Goal: Information Seeking & Learning: Compare options

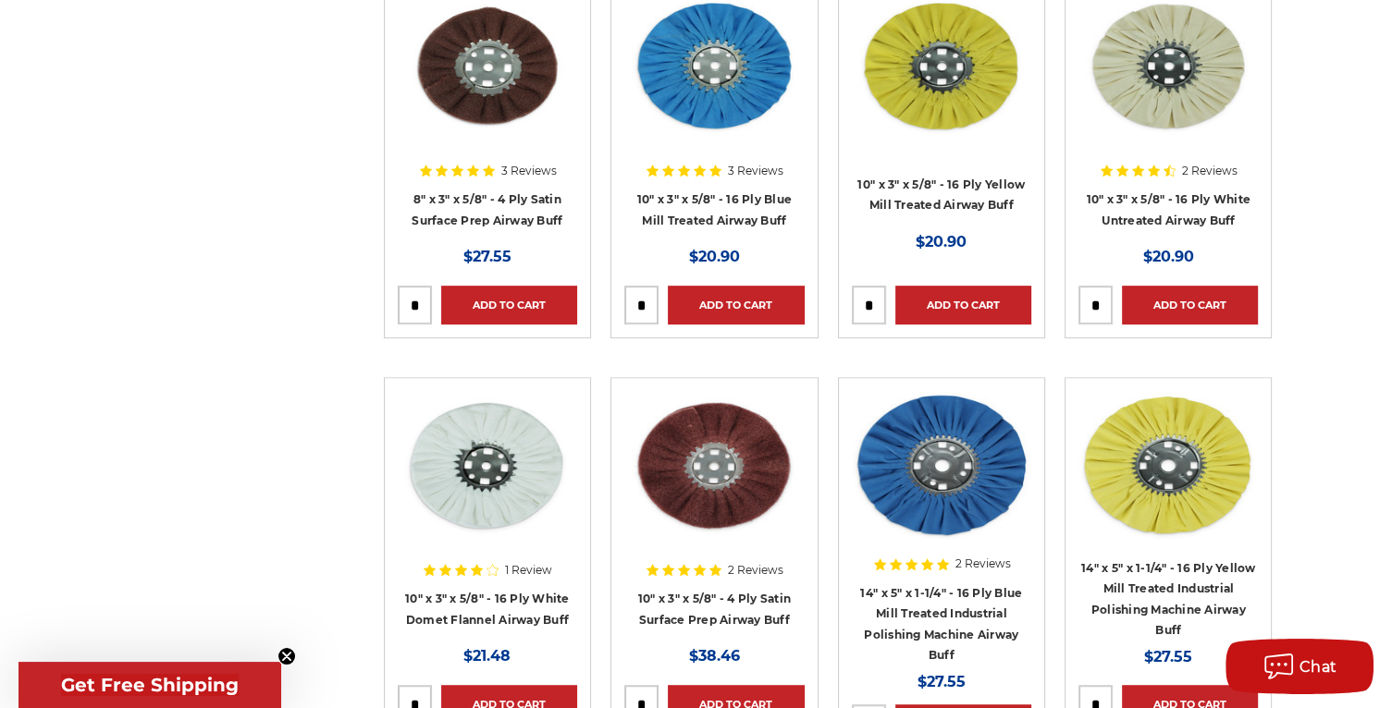
scroll to position [1110, 0]
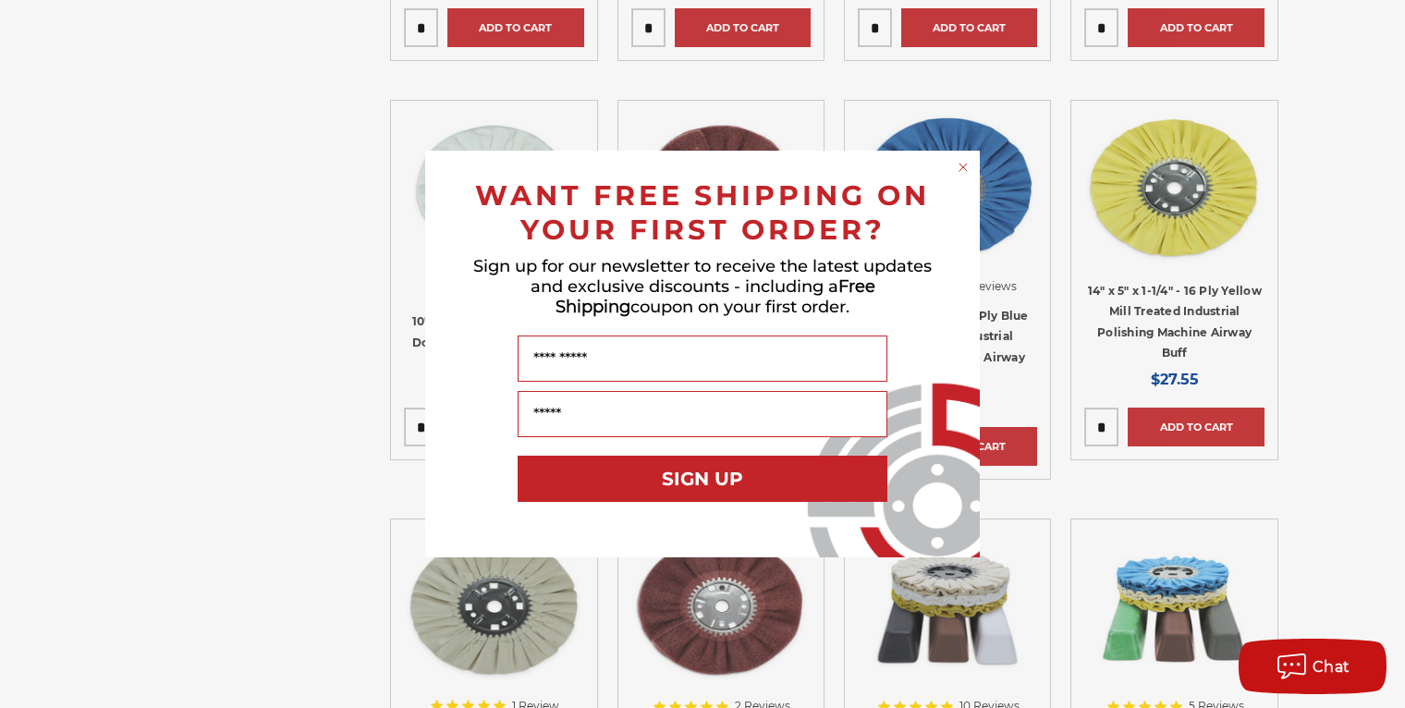
click at [962, 166] on circle "Close dialog" at bounding box center [964, 168] width 18 height 18
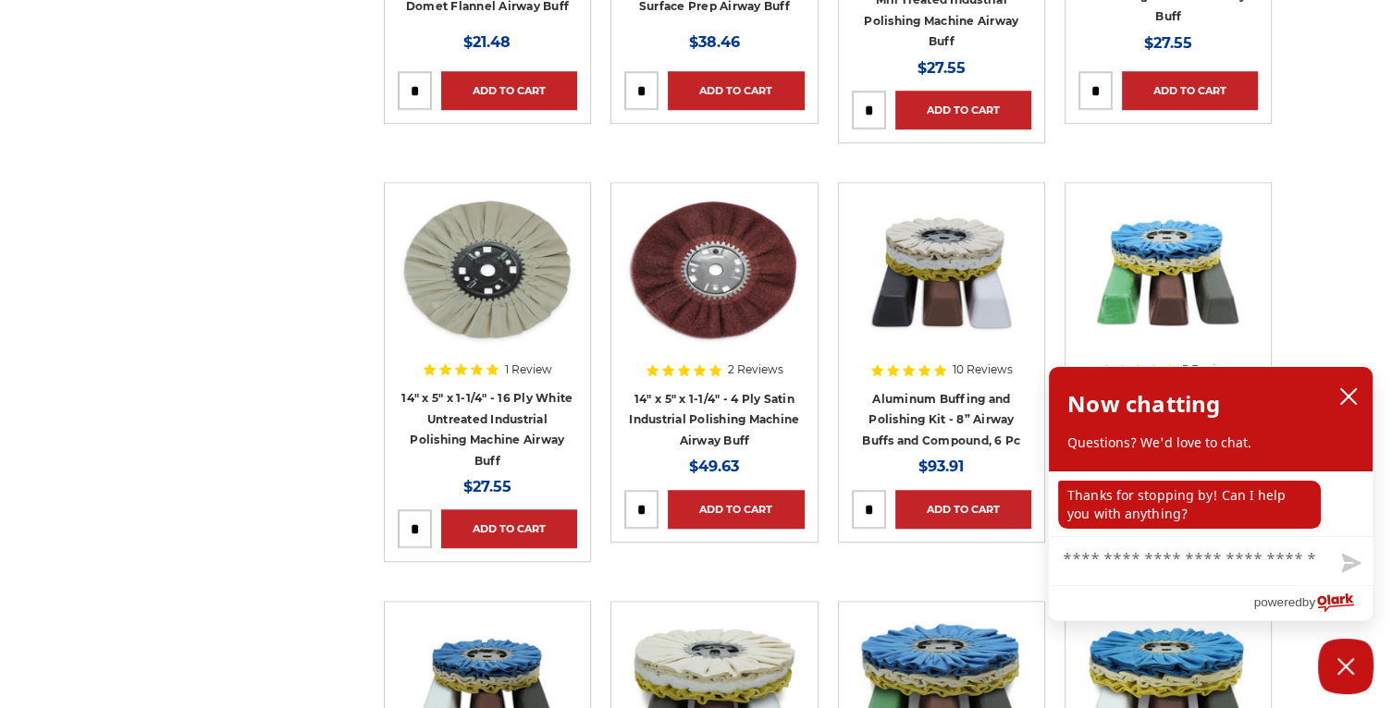
scroll to position [1479, 0]
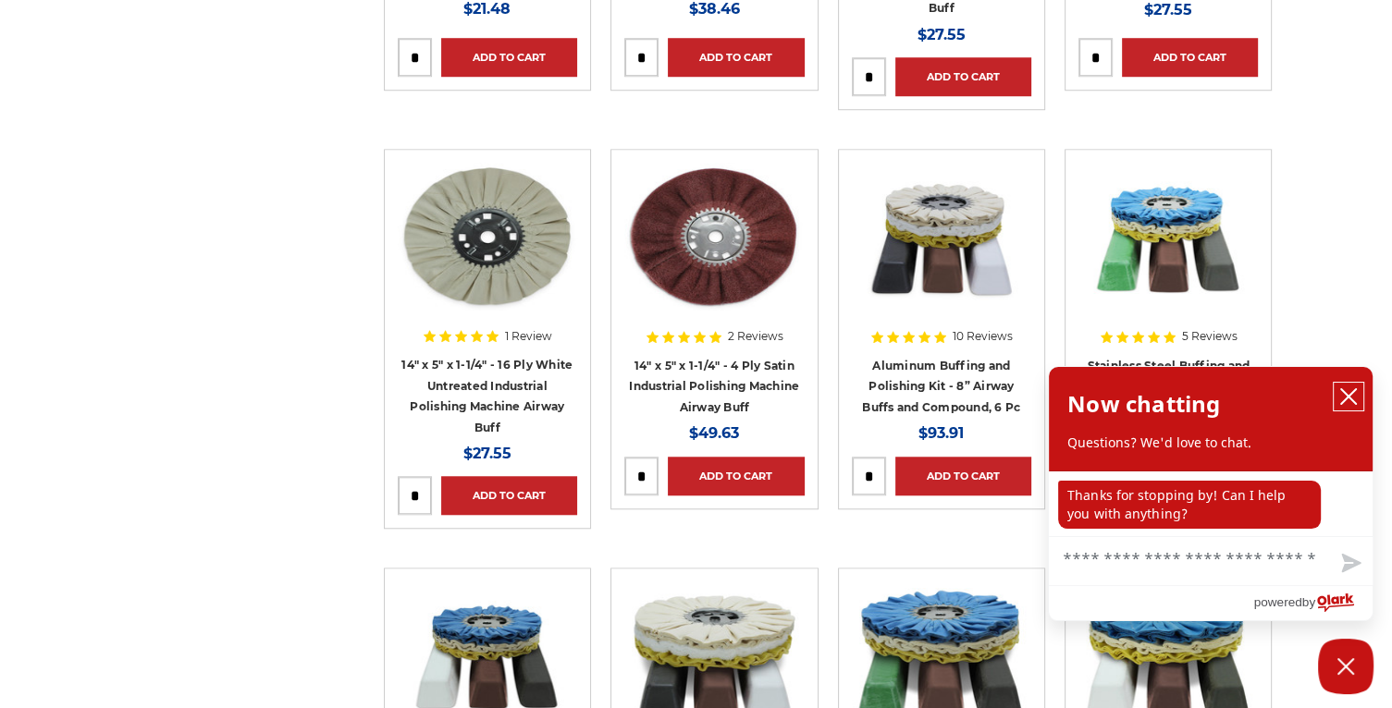
click at [1350, 396] on icon "close chatbox" at bounding box center [1348, 396] width 15 height 15
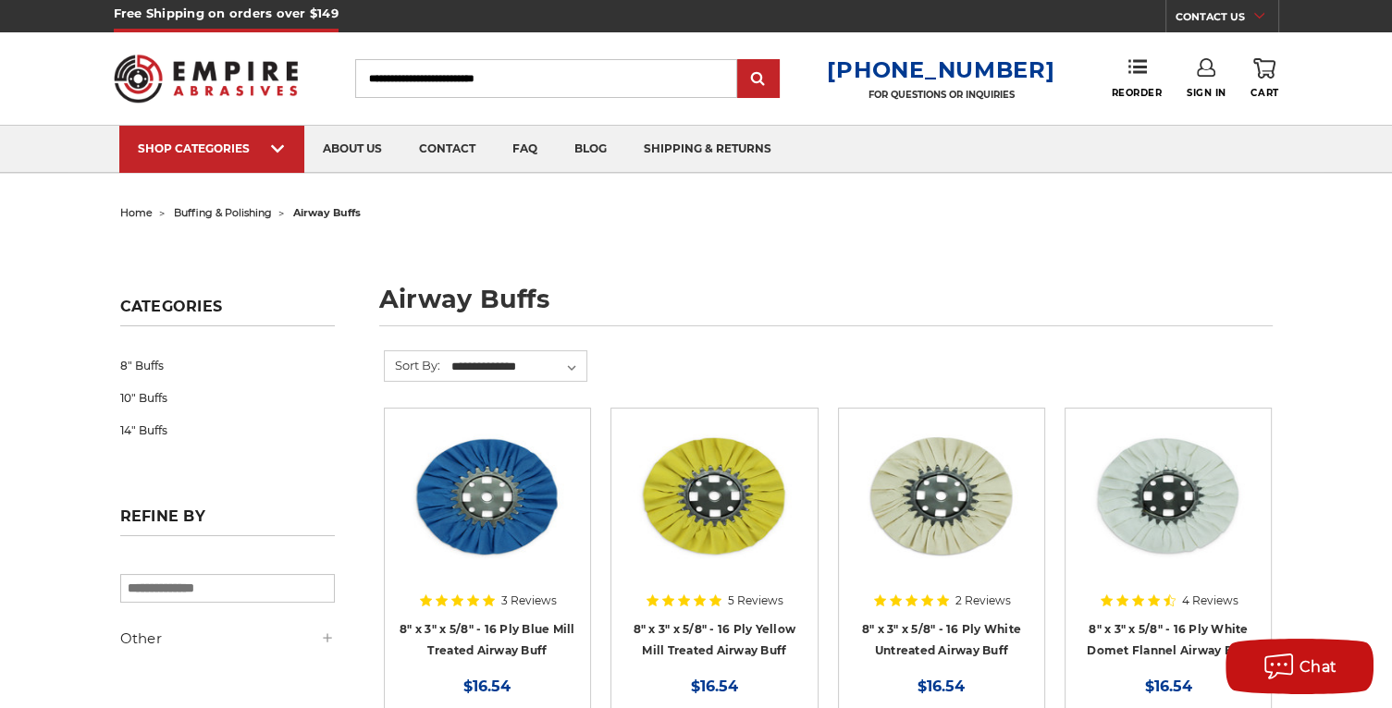
scroll to position [0, 0]
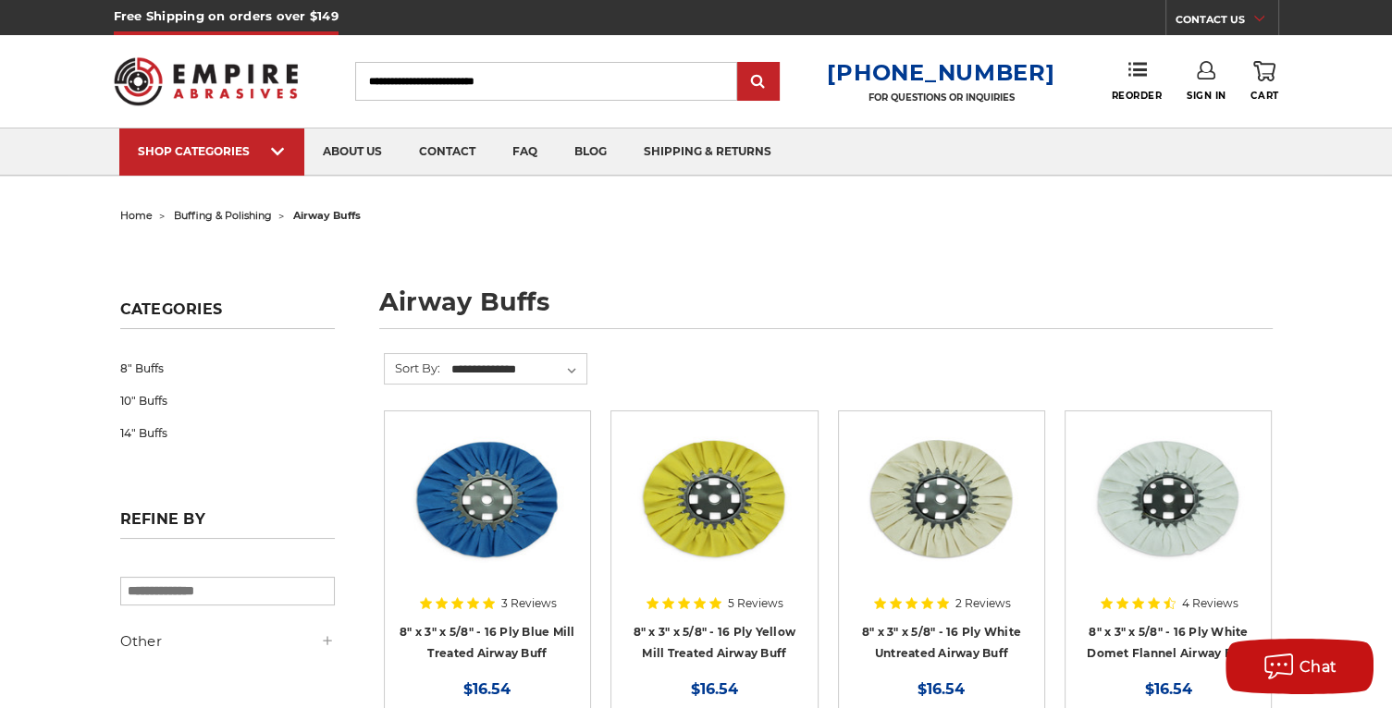
click at [226, 211] on span "buffing & polishing" at bounding box center [223, 215] width 98 height 13
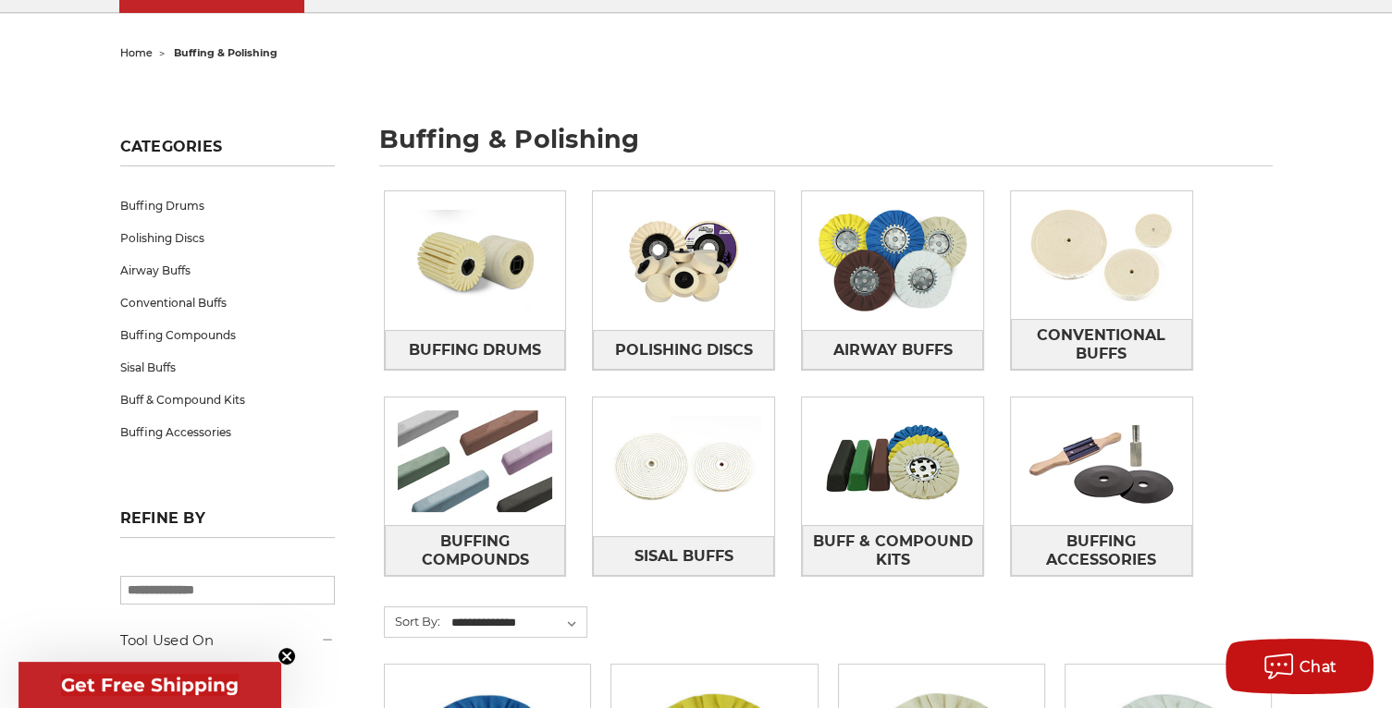
scroll to position [277, 0]
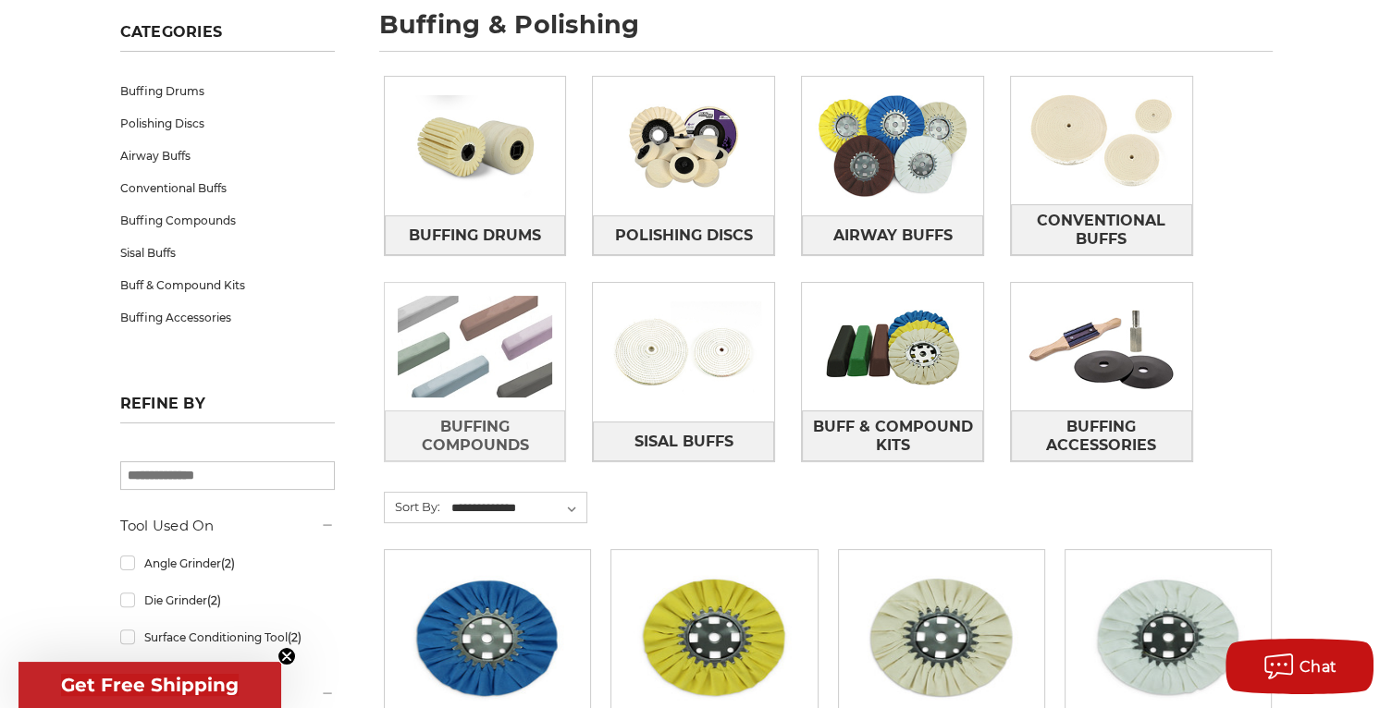
click at [403, 367] on img at bounding box center [475, 347] width 181 height 128
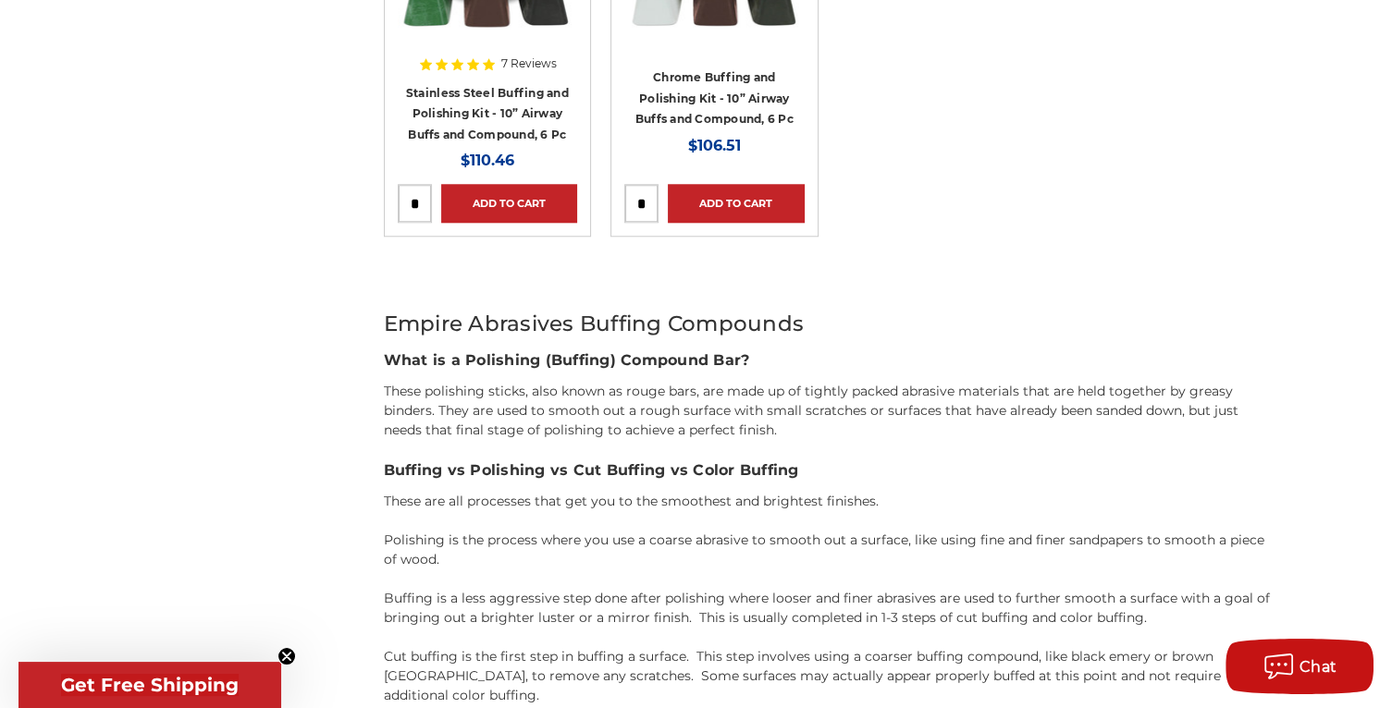
scroll to position [1849, 0]
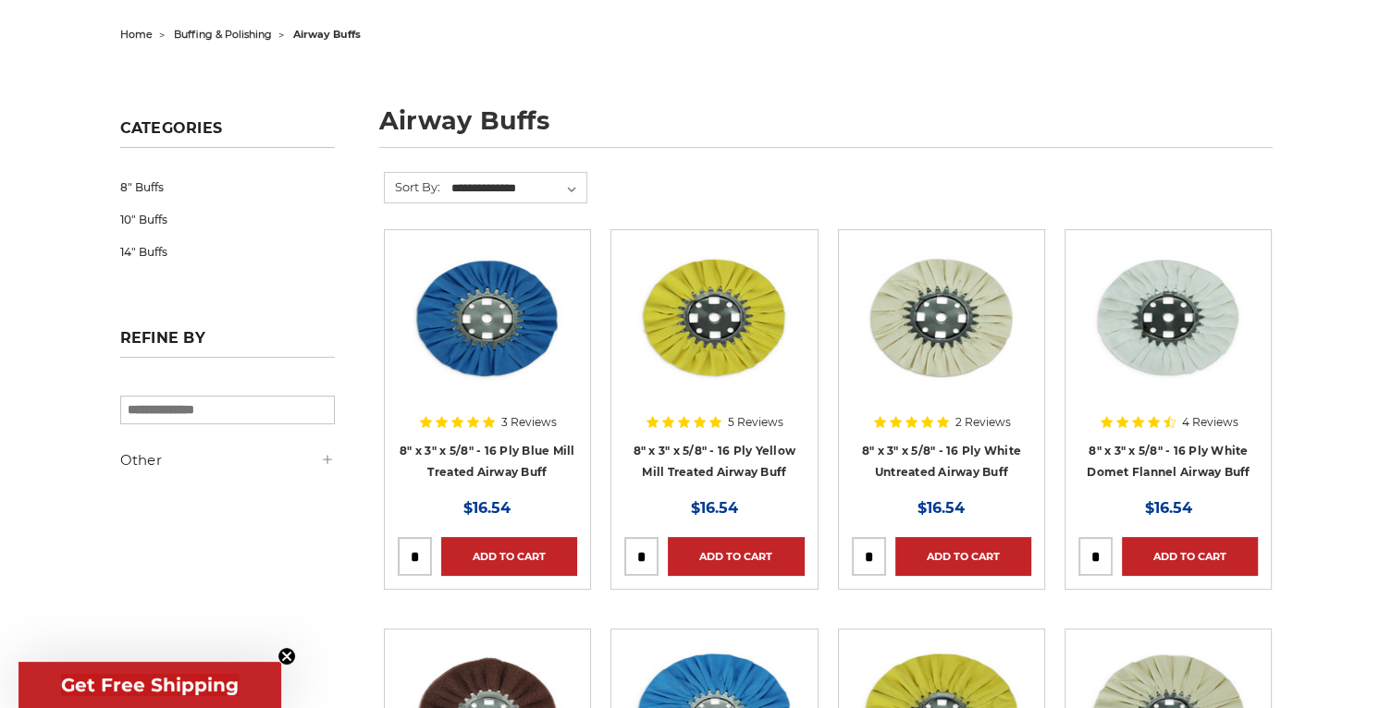
scroll to position [185, 0]
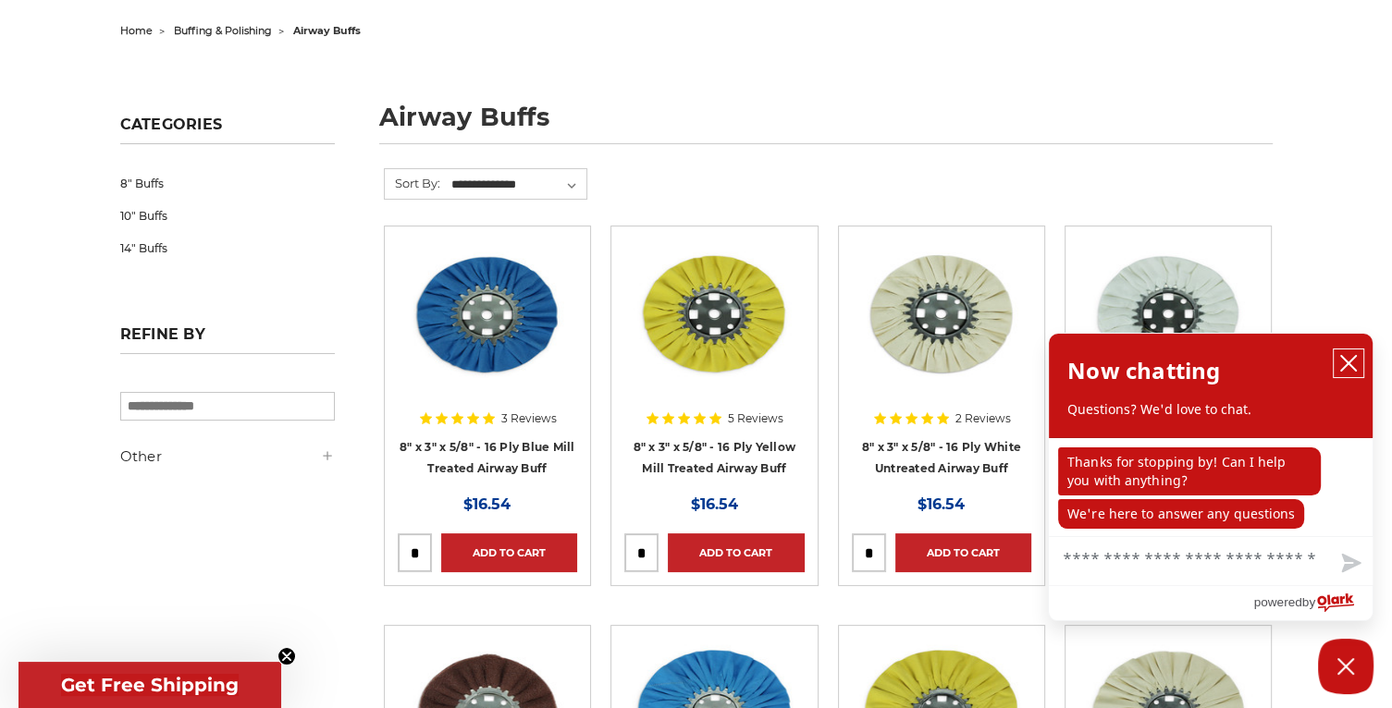
click at [1345, 362] on icon "close chatbox" at bounding box center [1348, 363] width 15 height 15
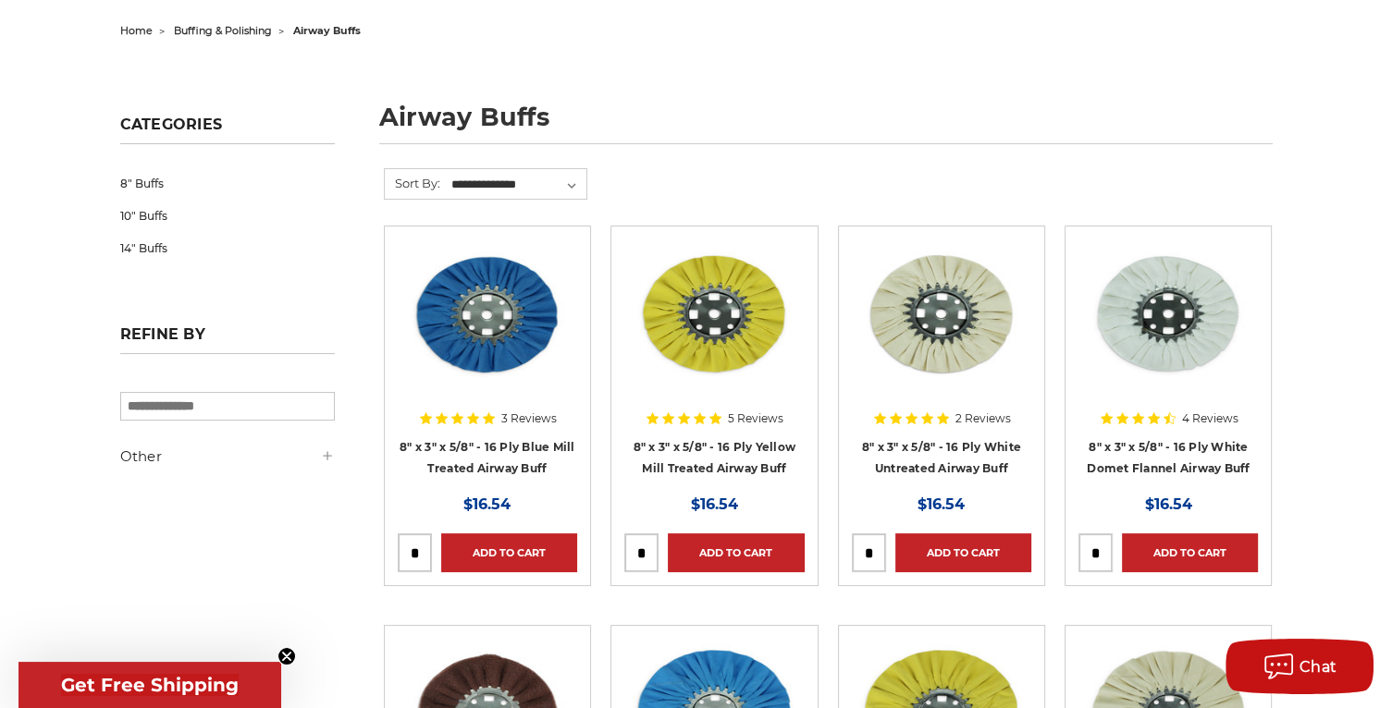
click at [1177, 462] on div at bounding box center [1167, 357] width 179 height 237
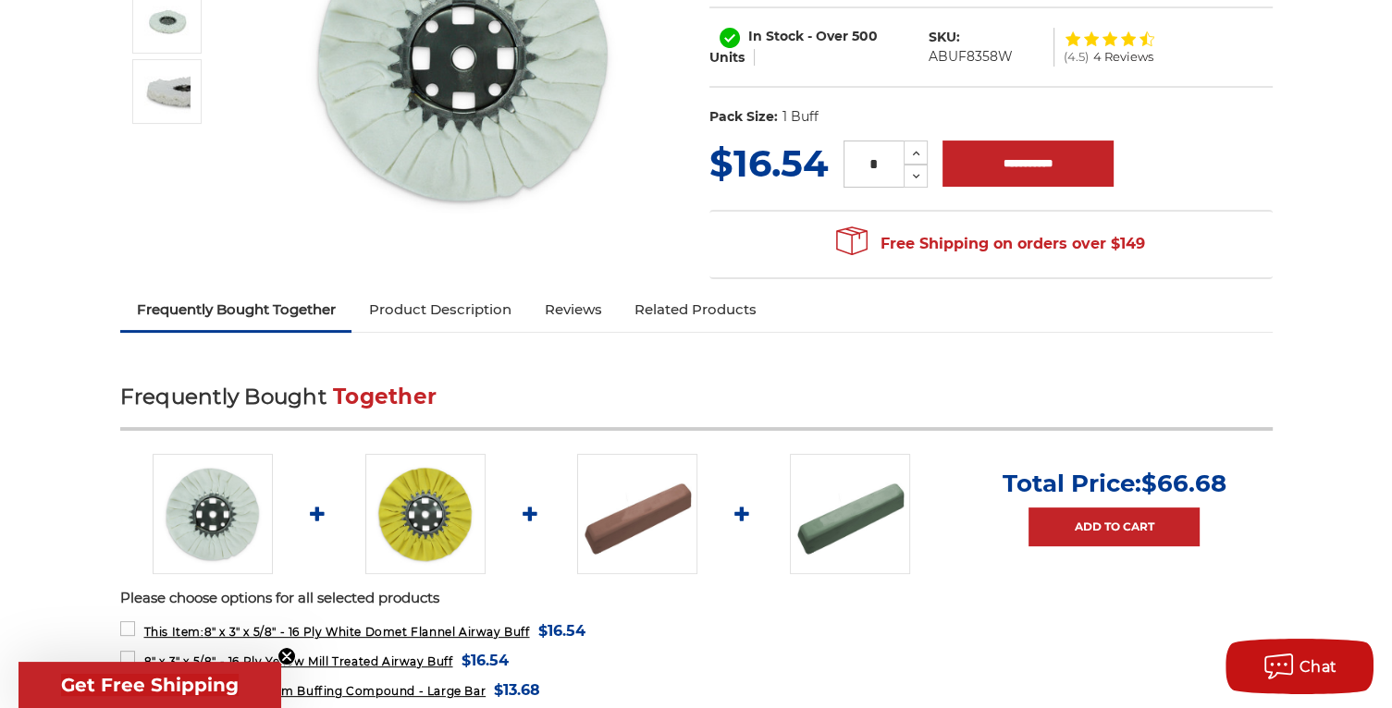
click at [467, 313] on link "Product Description" at bounding box center [439, 309] width 176 height 41
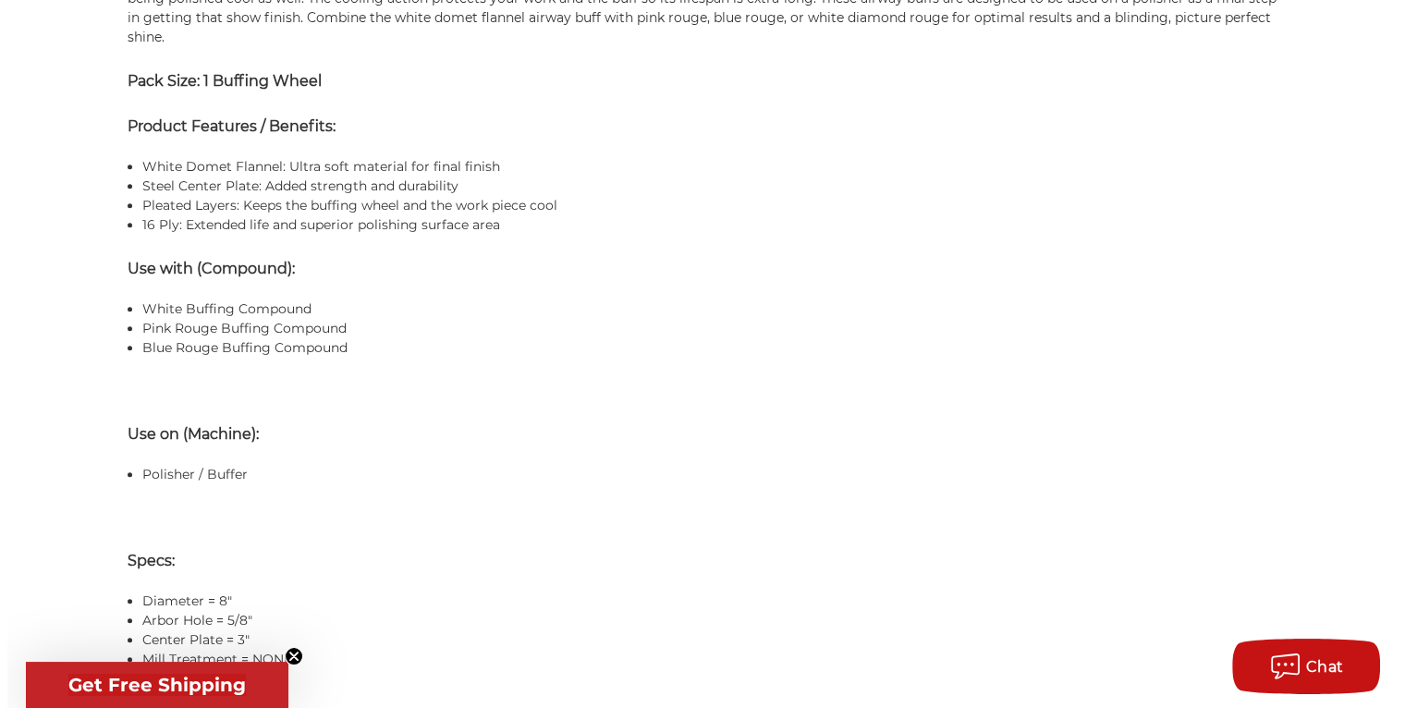
scroll to position [1126, 0]
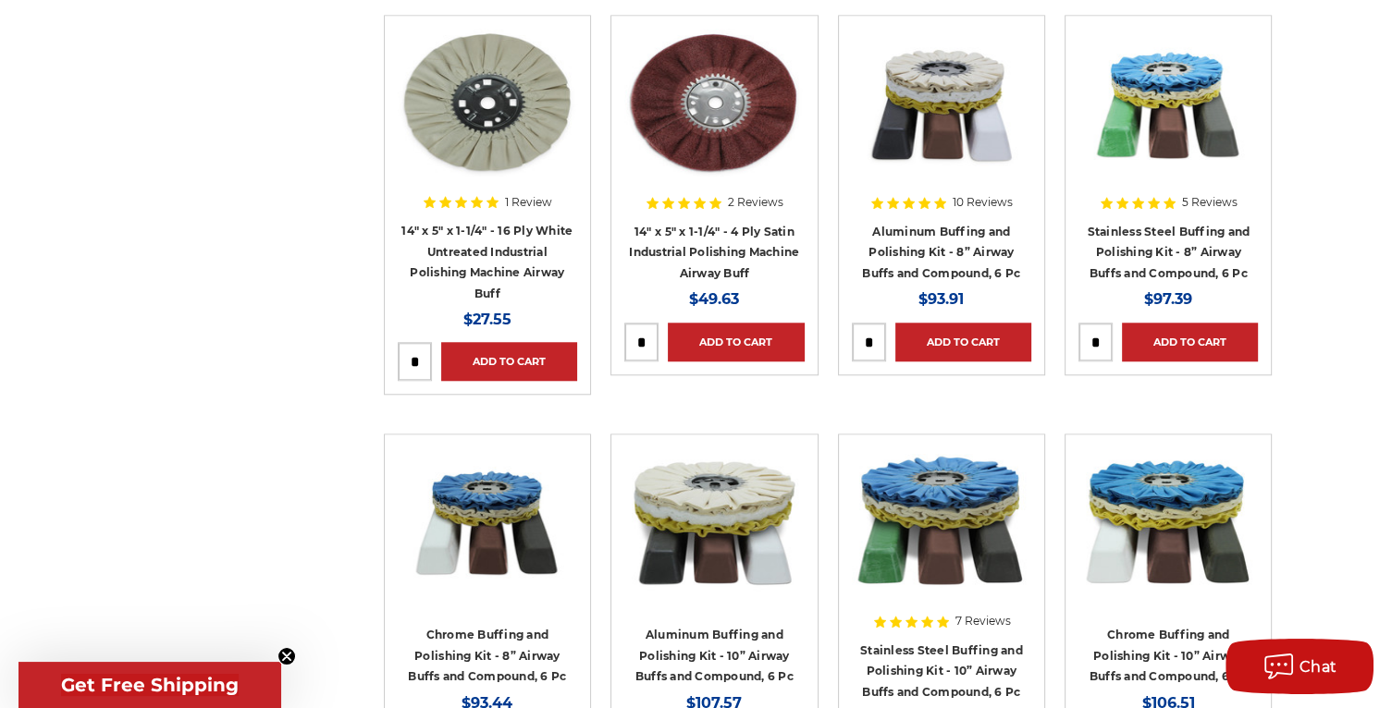
scroll to position [1572, 0]
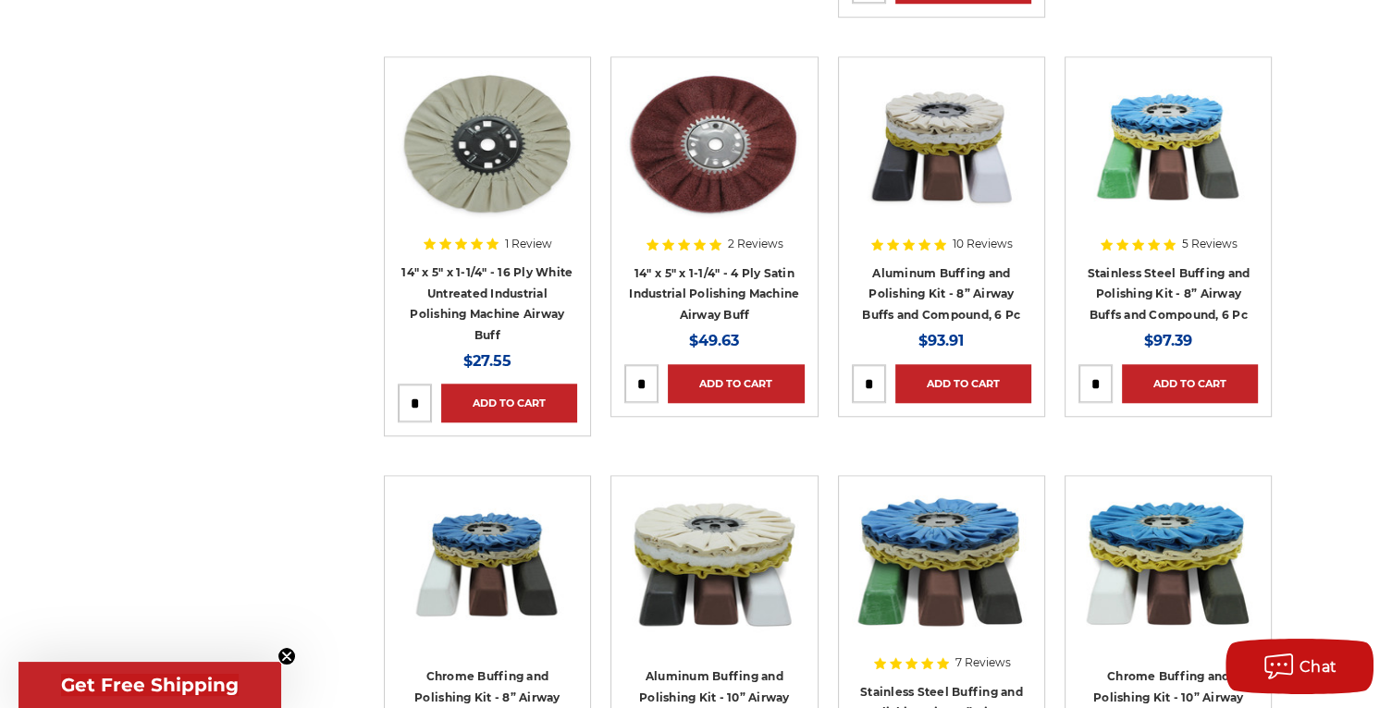
click at [1153, 277] on div at bounding box center [1167, 188] width 179 height 237
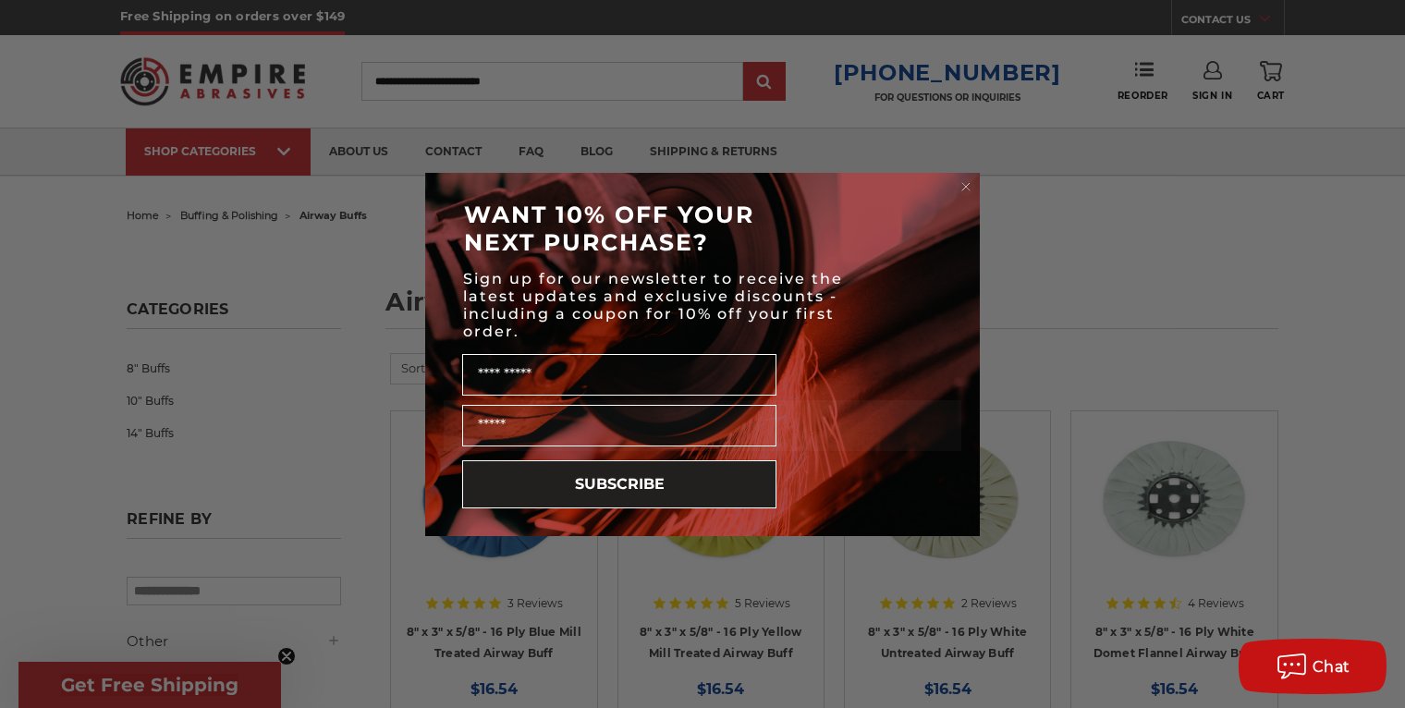
click at [965, 182] on circle "Close dialog" at bounding box center [967, 187] width 18 height 18
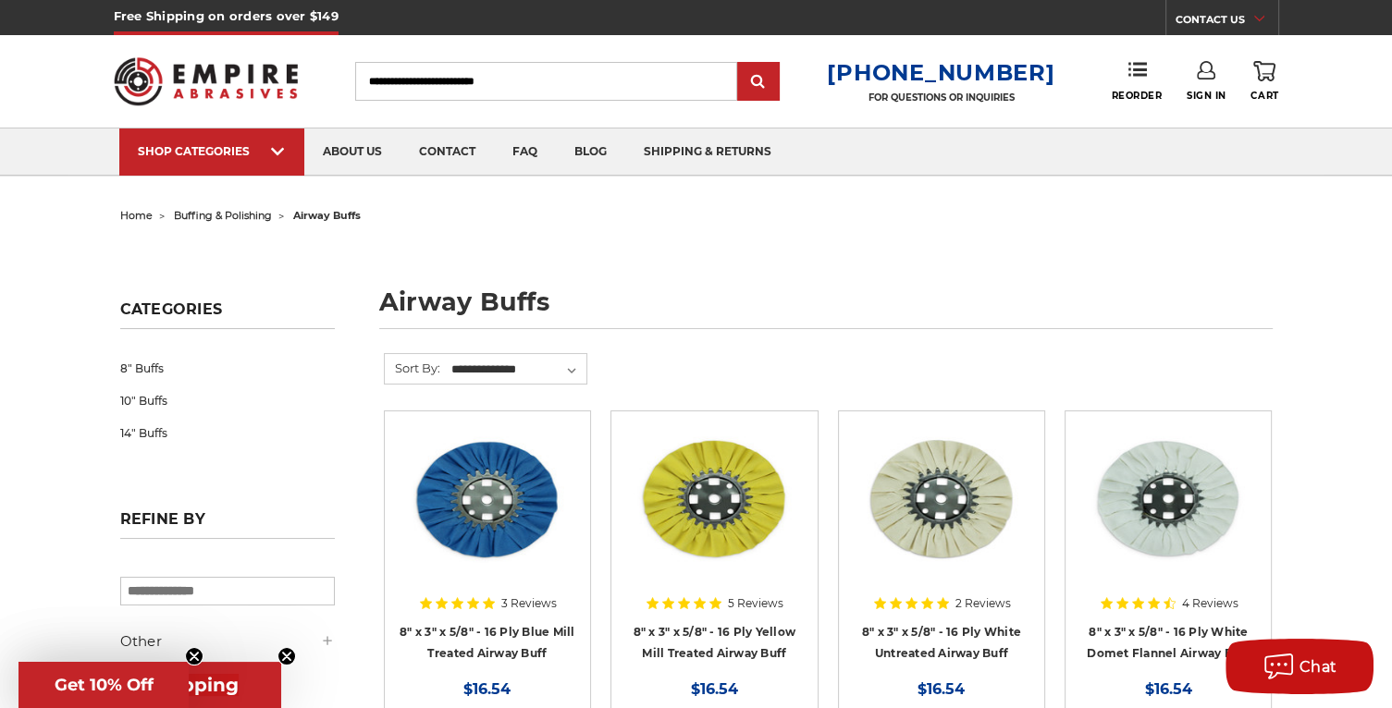
click at [218, 215] on span "buffing & polishing" at bounding box center [223, 215] width 98 height 13
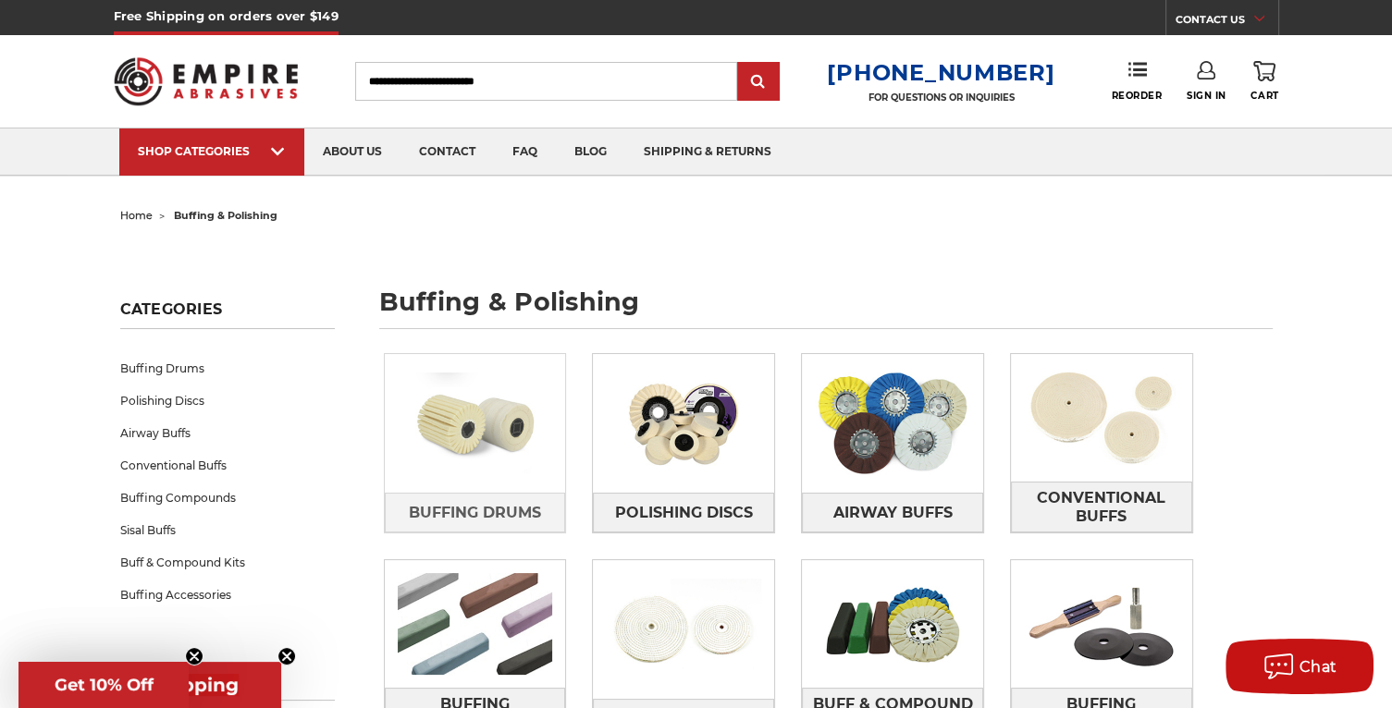
scroll to position [185, 0]
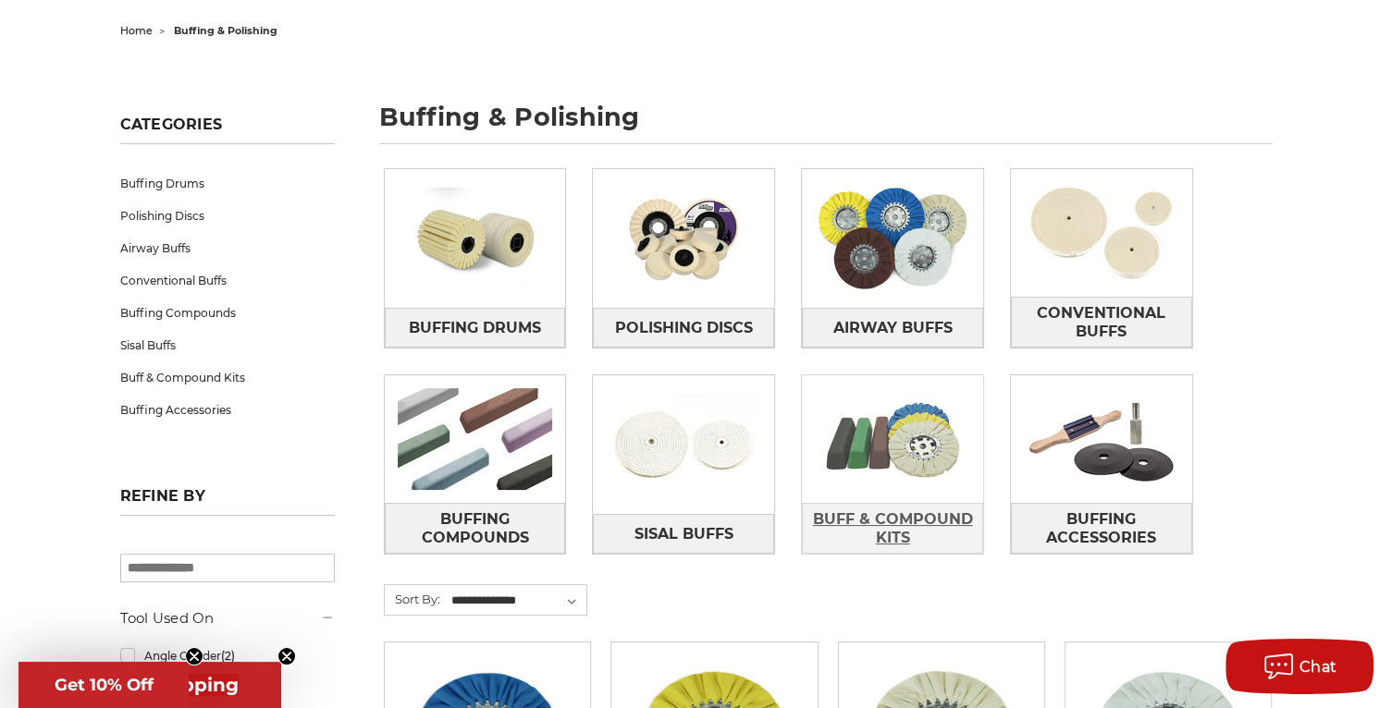
click at [884, 515] on span "Buff & Compound Kits" at bounding box center [892, 529] width 179 height 50
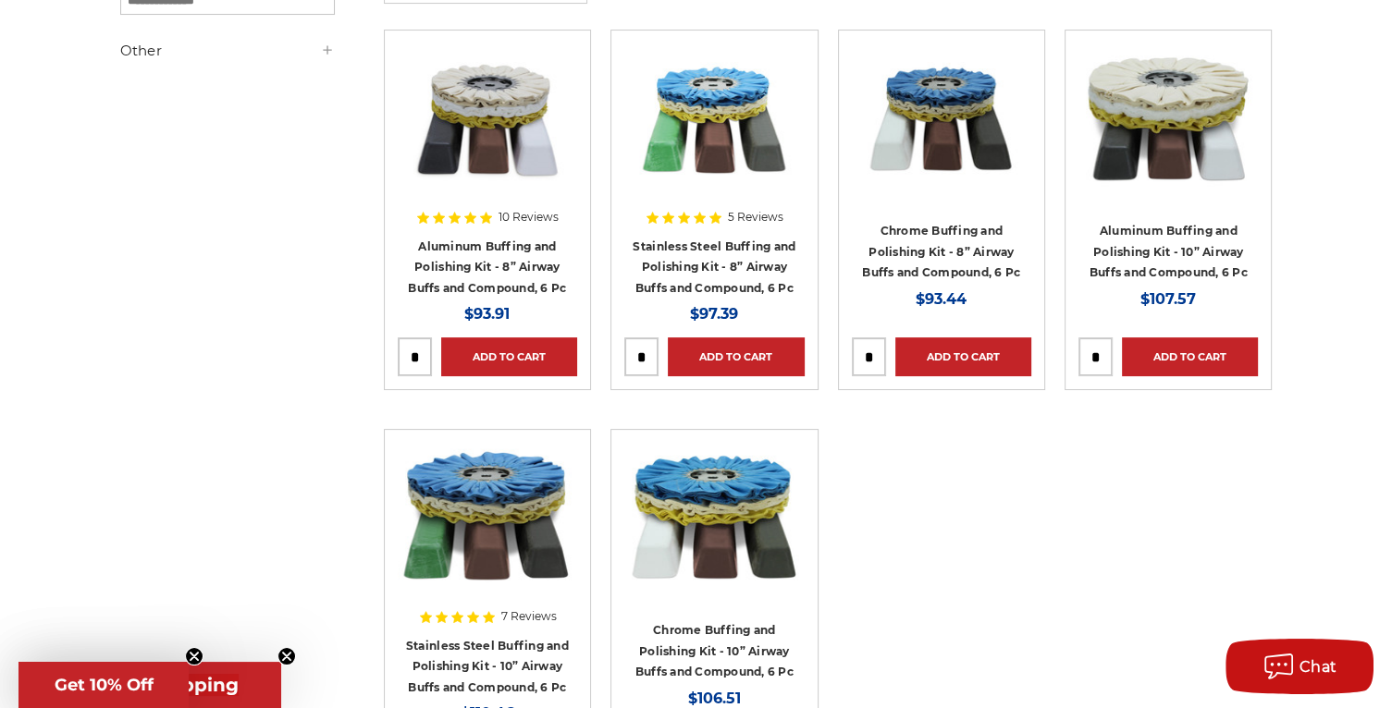
scroll to position [370, 0]
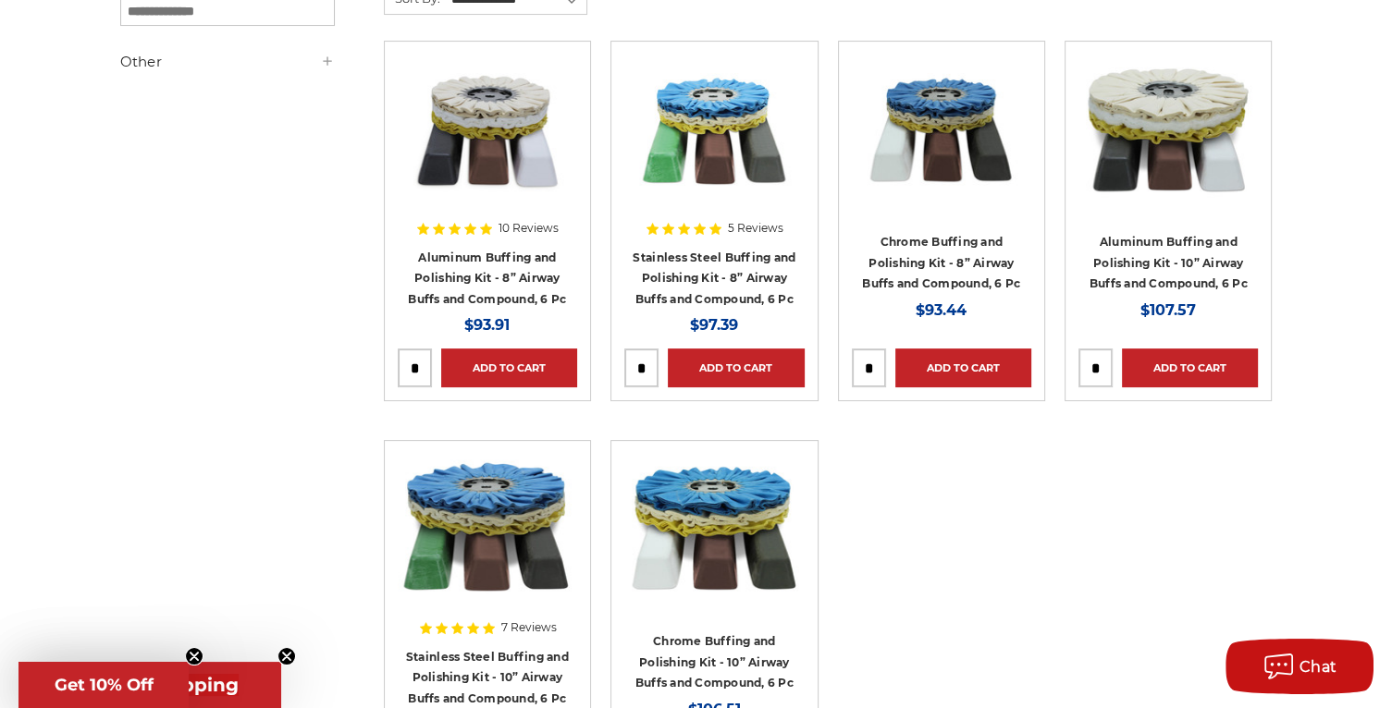
click at [466, 264] on div at bounding box center [487, 173] width 179 height 237
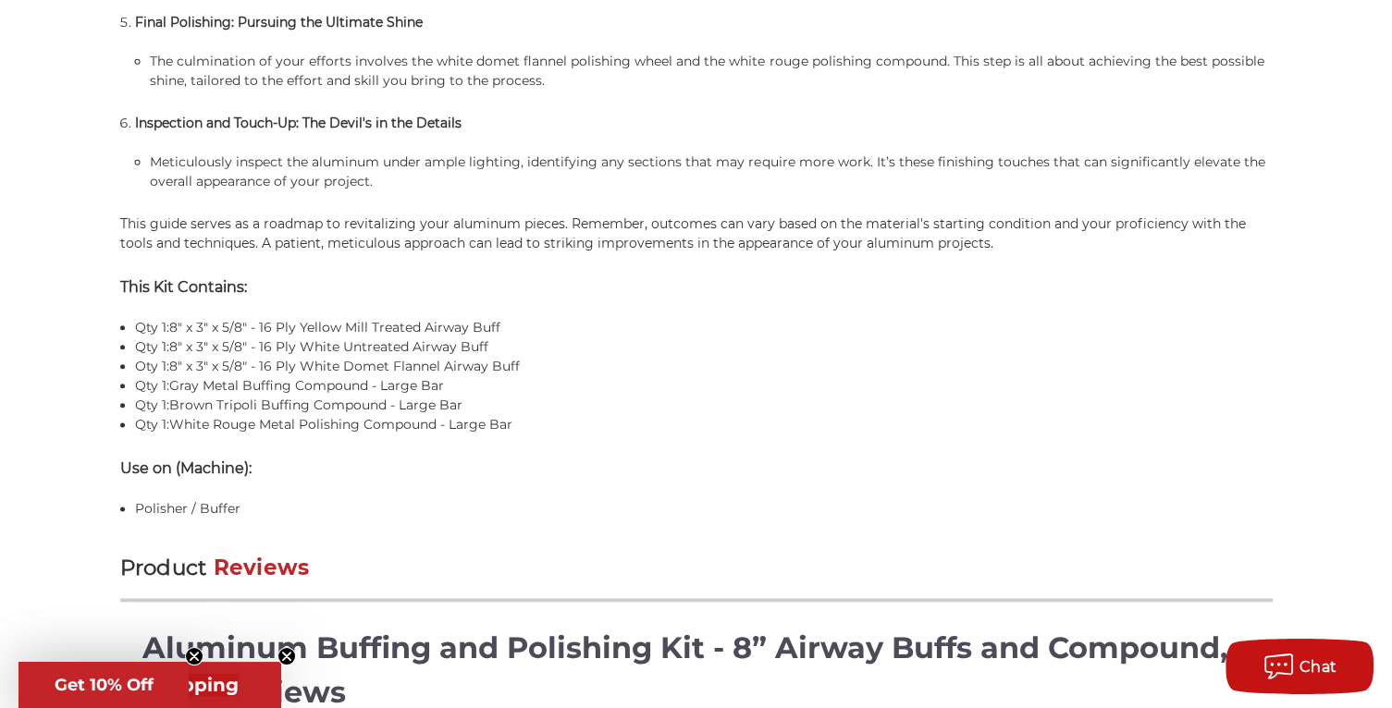
scroll to position [1942, 0]
